Goal: Task Accomplishment & Management: Use online tool/utility

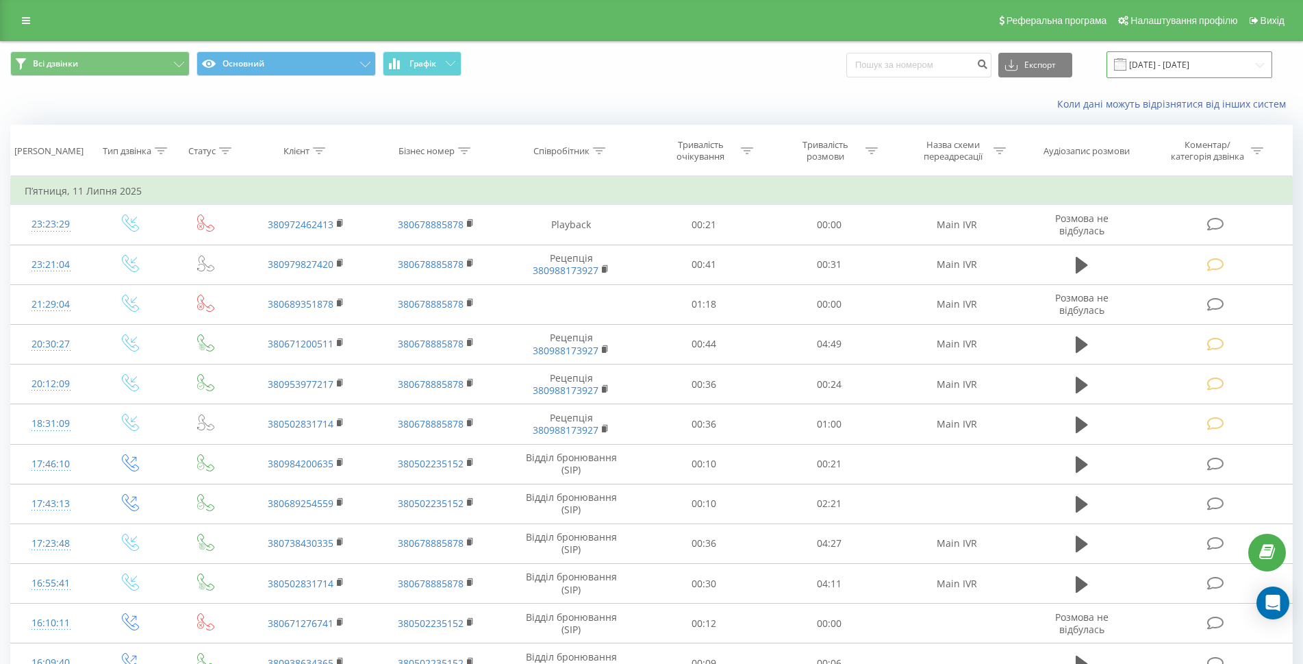
click at [1184, 66] on input "[DATE] - [DATE]" at bounding box center [1190, 64] width 166 height 27
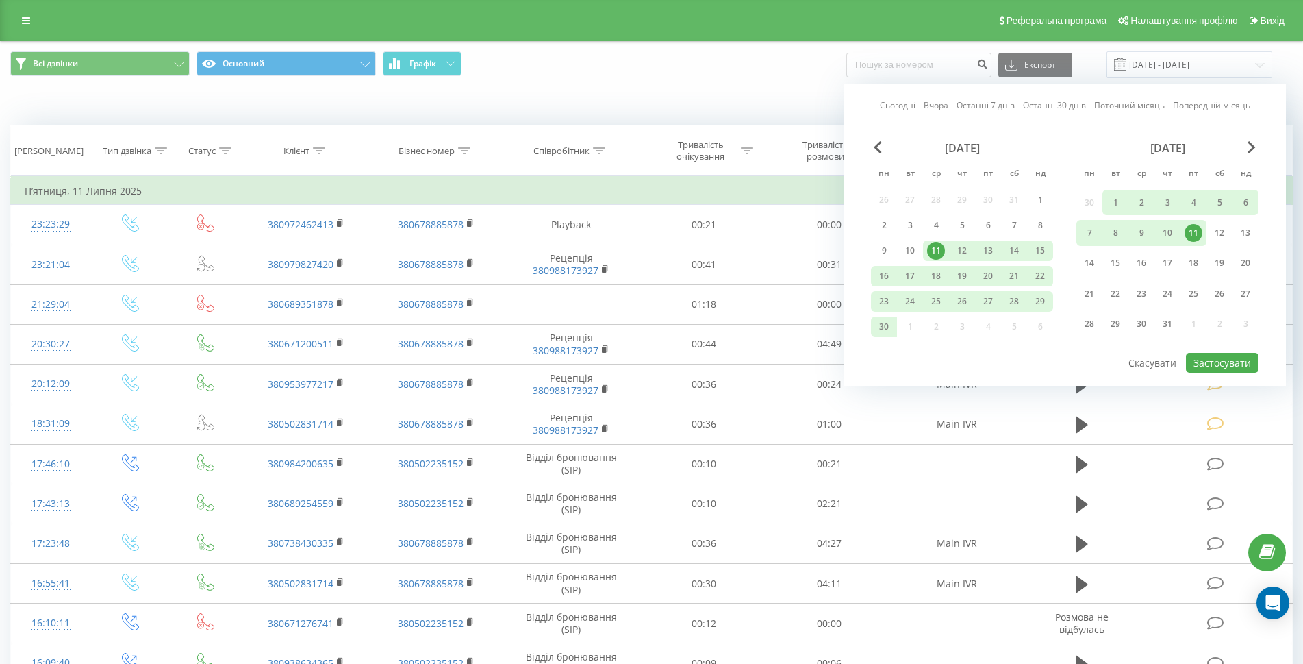
click at [1244, 147] on div "[DATE]" at bounding box center [1168, 148] width 182 height 14
click at [1247, 147] on div "[DATE]" at bounding box center [1168, 148] width 182 height 14
click at [1252, 144] on span "Next Month" at bounding box center [1252, 147] width 8 height 12
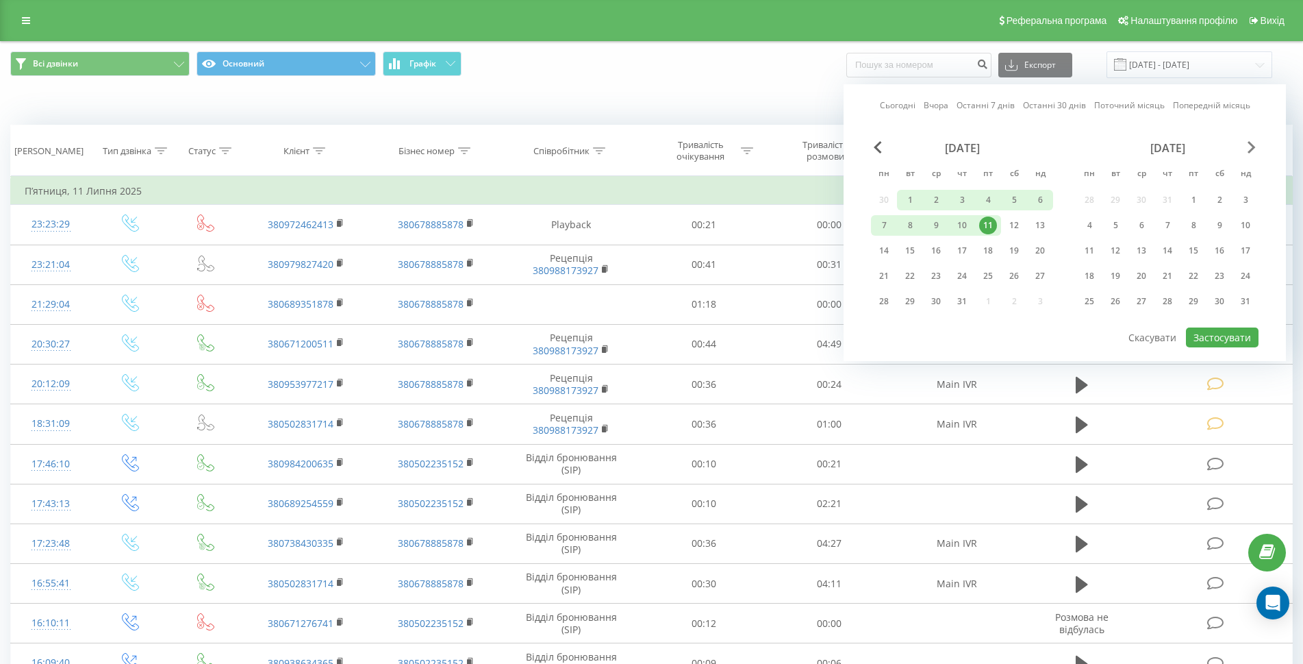
click at [1250, 150] on span "Next Month" at bounding box center [1252, 147] width 8 height 12
click at [1197, 251] on div "19" at bounding box center [1194, 251] width 18 height 18
click at [1214, 335] on button "Застосувати" at bounding box center [1222, 337] width 73 height 20
type input "[DATE] - [DATE]"
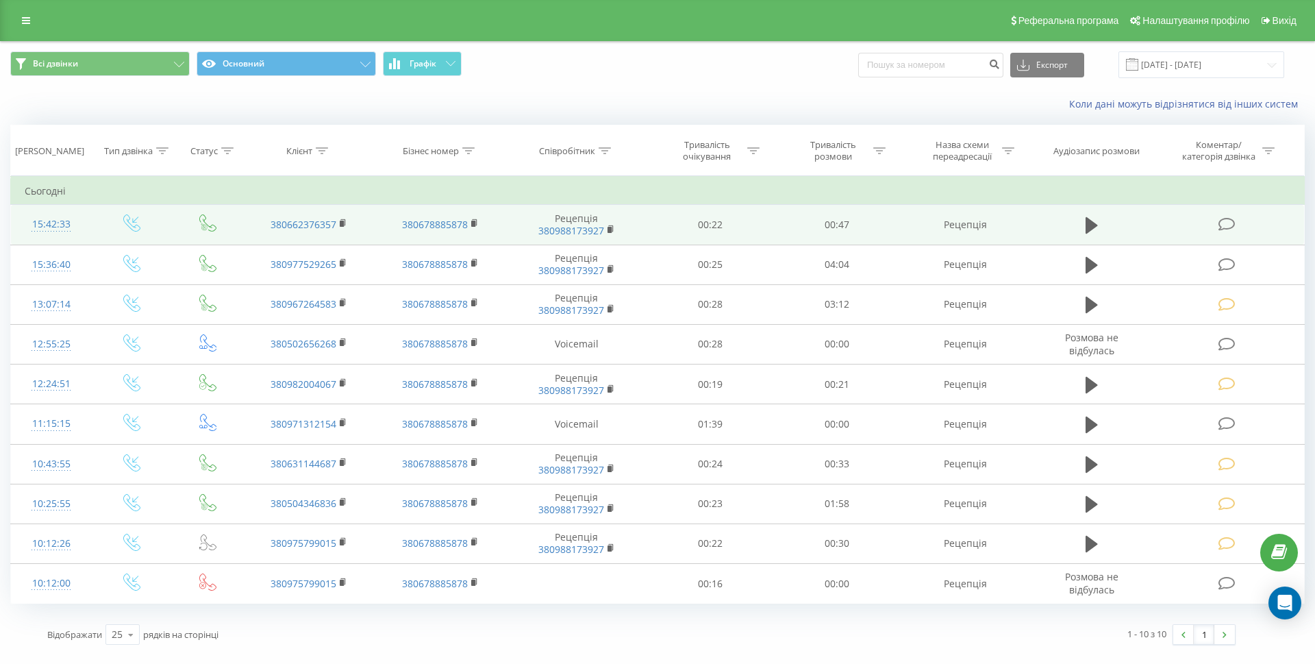
click at [1230, 220] on icon at bounding box center [1226, 224] width 17 height 14
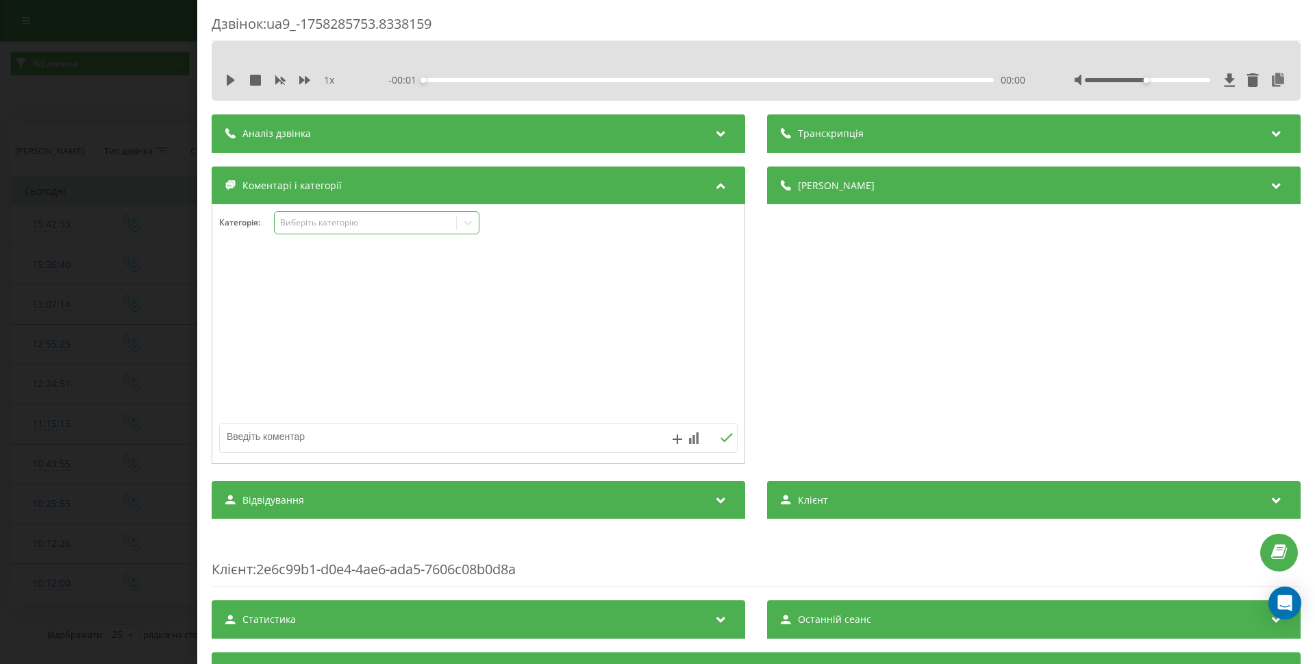
click at [331, 224] on div "Виберіть категорію" at bounding box center [365, 222] width 171 height 11
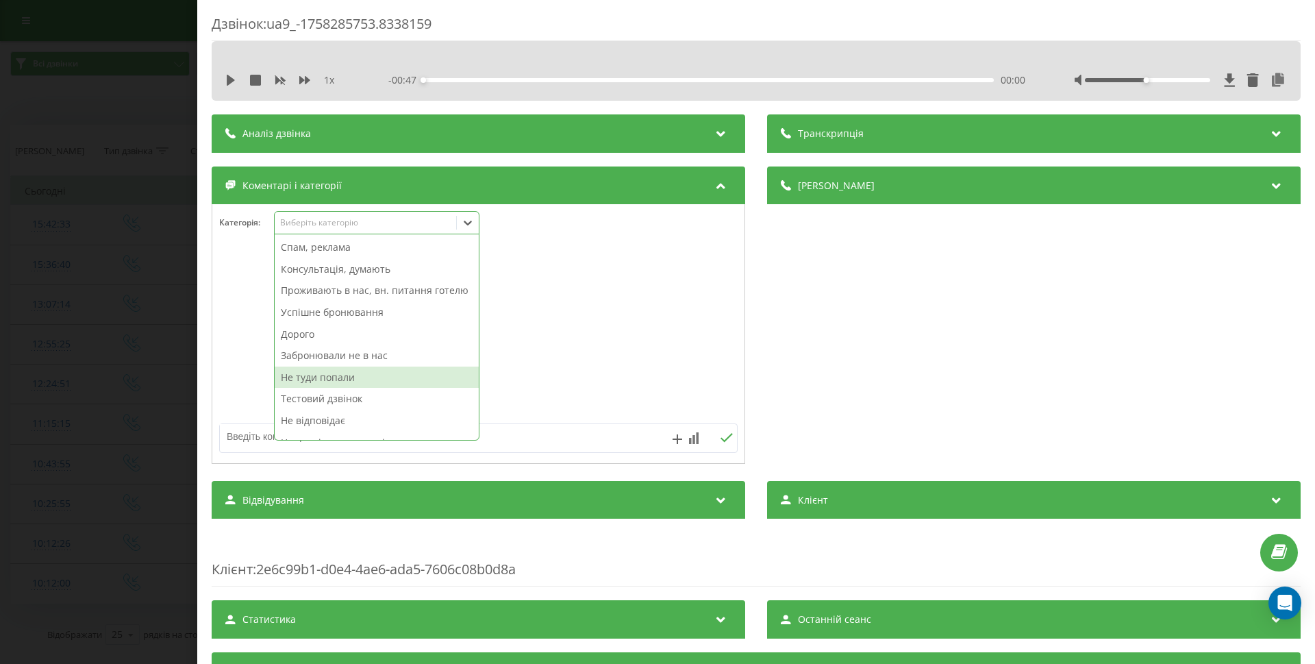
scroll to position [50, 0]
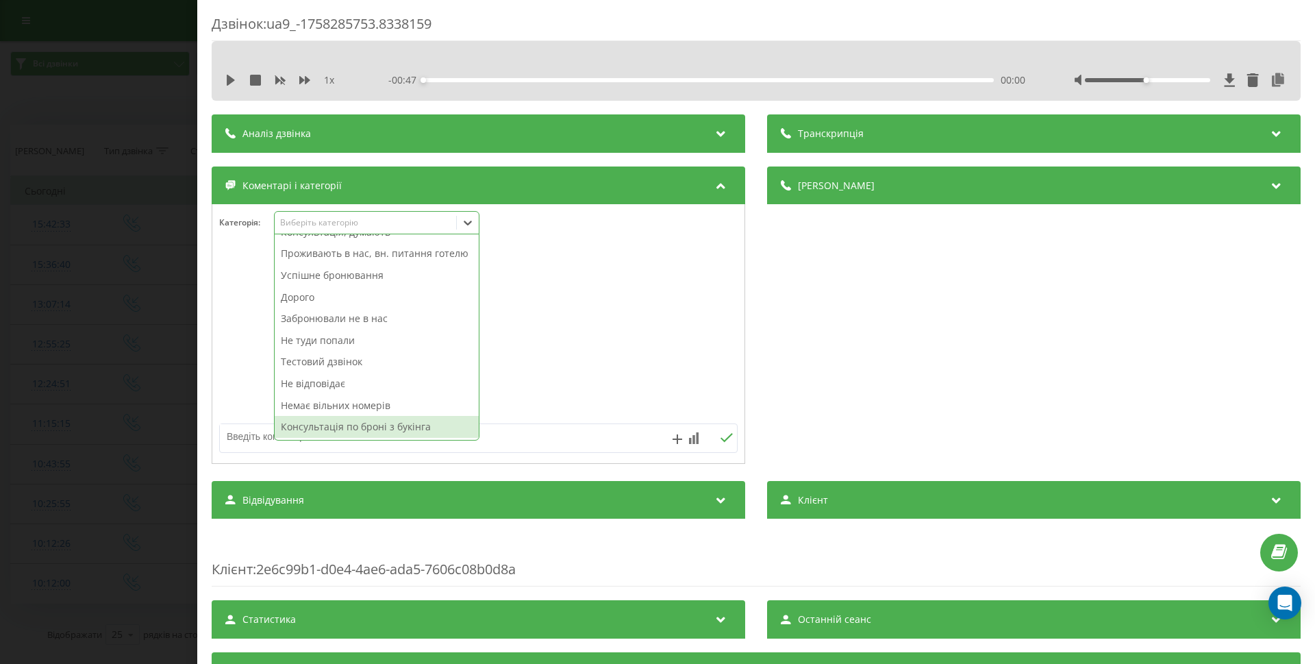
click at [349, 433] on div "Консультація по броні з букінга" at bounding box center [377, 427] width 204 height 22
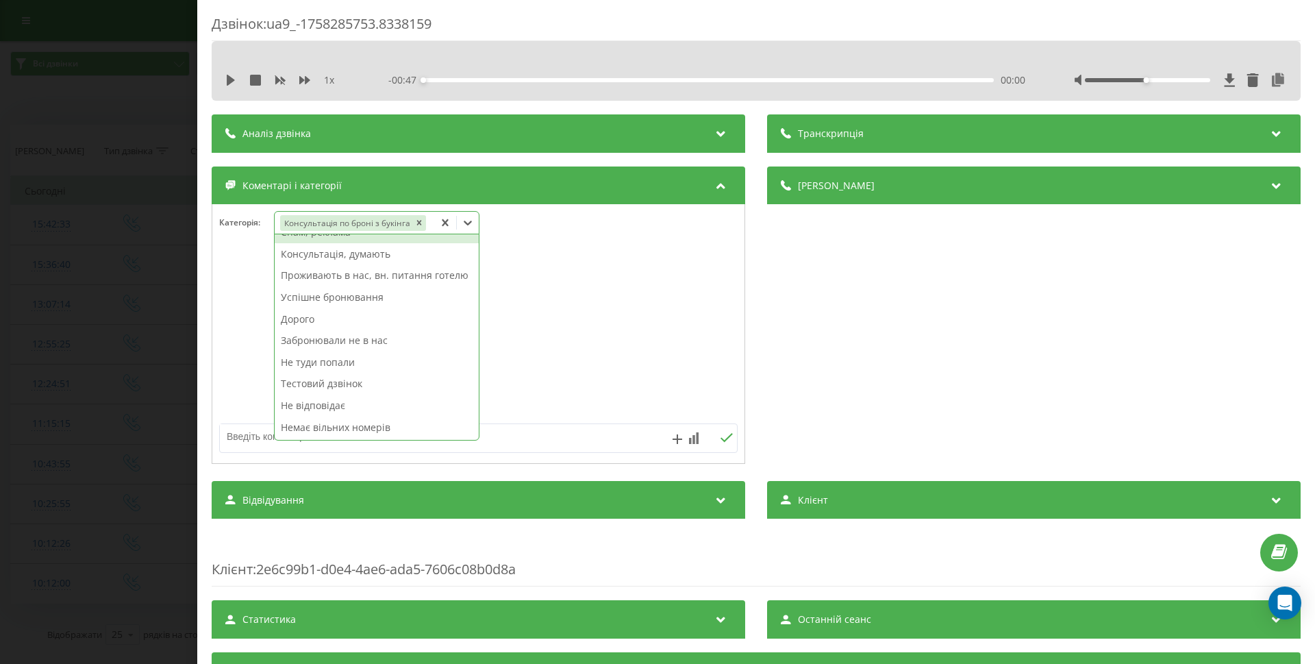
click at [45, 368] on div "Дзвінок : ua9_-1758285753.8338159 1 x - 00:47 00:00 00:00 Транскрипція Для AI-а…" at bounding box center [657, 332] width 1315 height 664
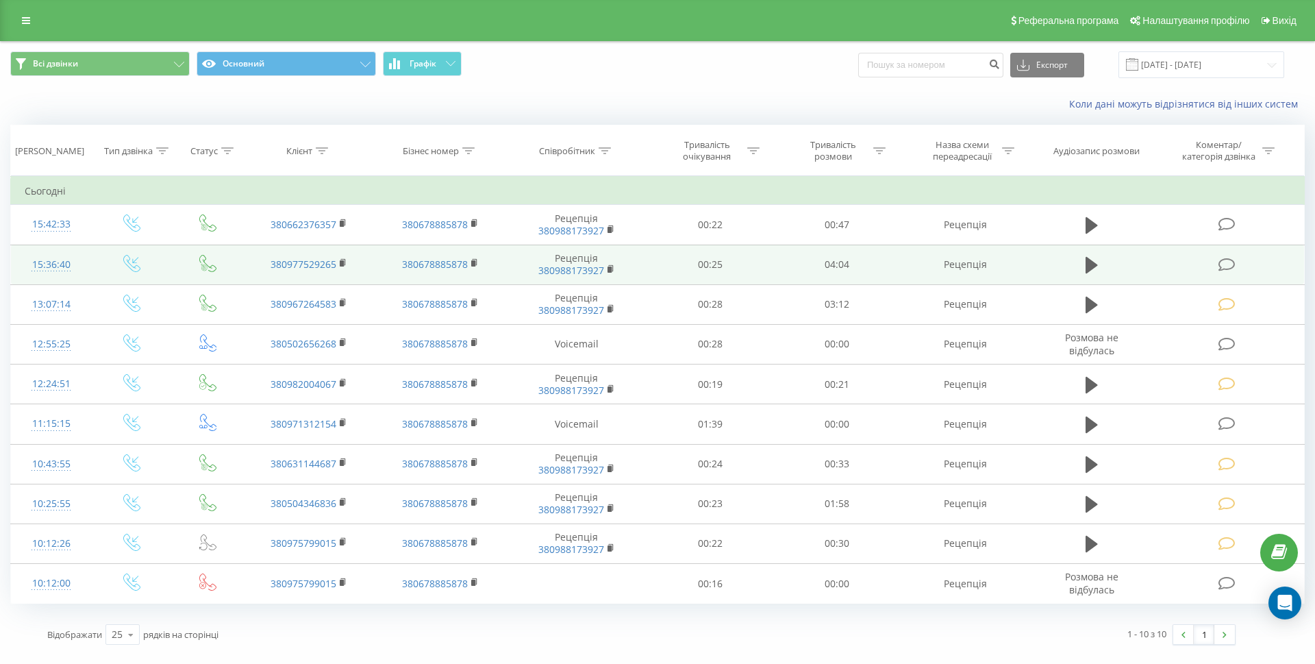
click at [1237, 262] on span at bounding box center [1227, 263] width 19 height 13
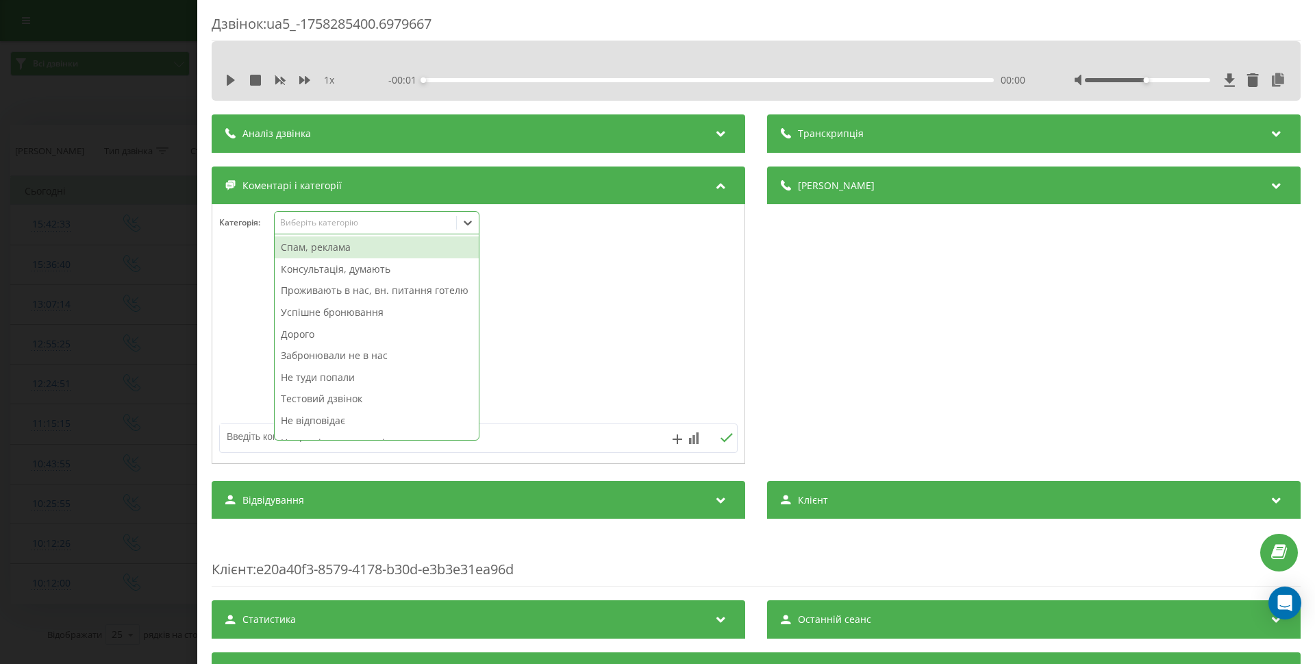
click at [329, 231] on div "Виберіть категорію" at bounding box center [376, 222] width 205 height 23
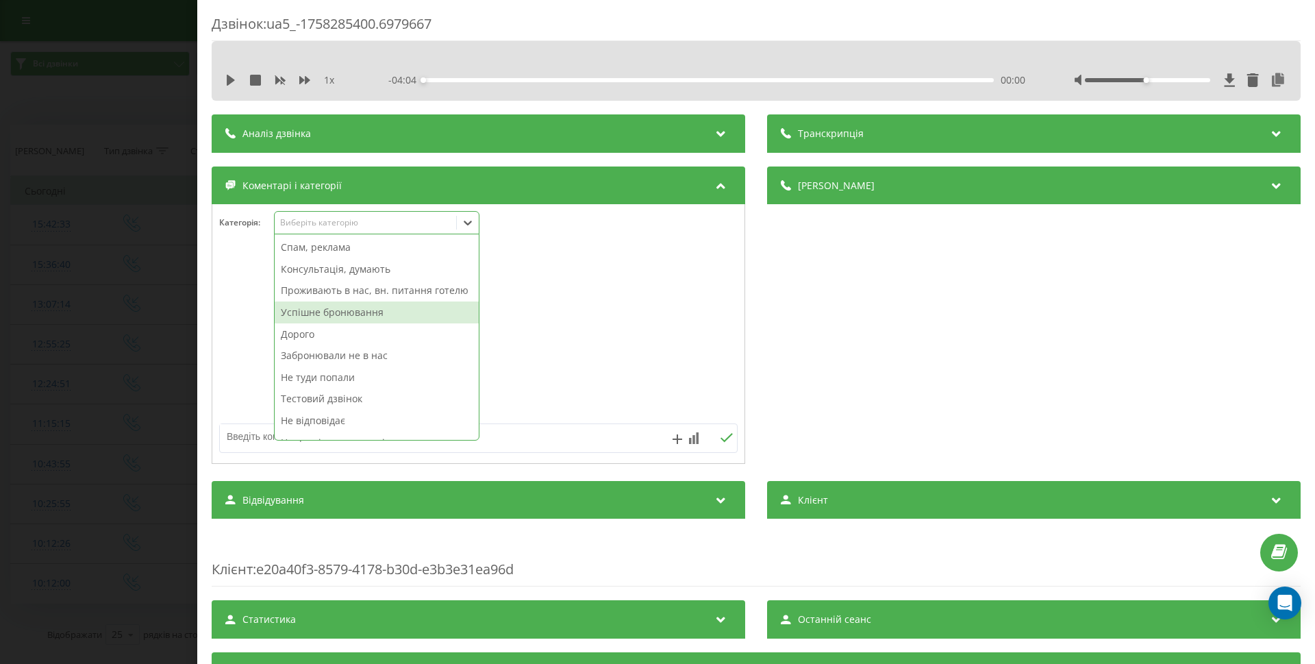
click at [344, 323] on div "Успішне бронювання" at bounding box center [377, 312] width 204 height 22
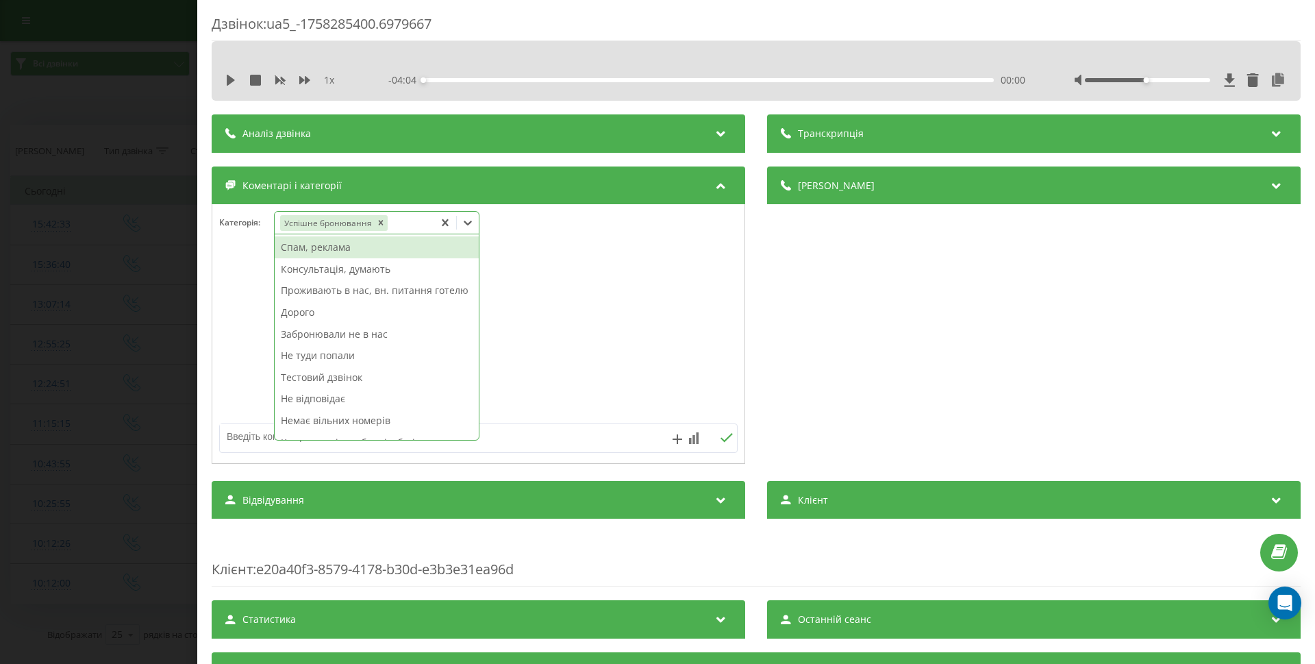
click at [94, 345] on div "Дзвінок : ua5_-1758285400.6979667 1 x - 04:04 00:00 00:00 Транскрипція Для AI-а…" at bounding box center [657, 332] width 1315 height 664
